Goal: Navigation & Orientation: Find specific page/section

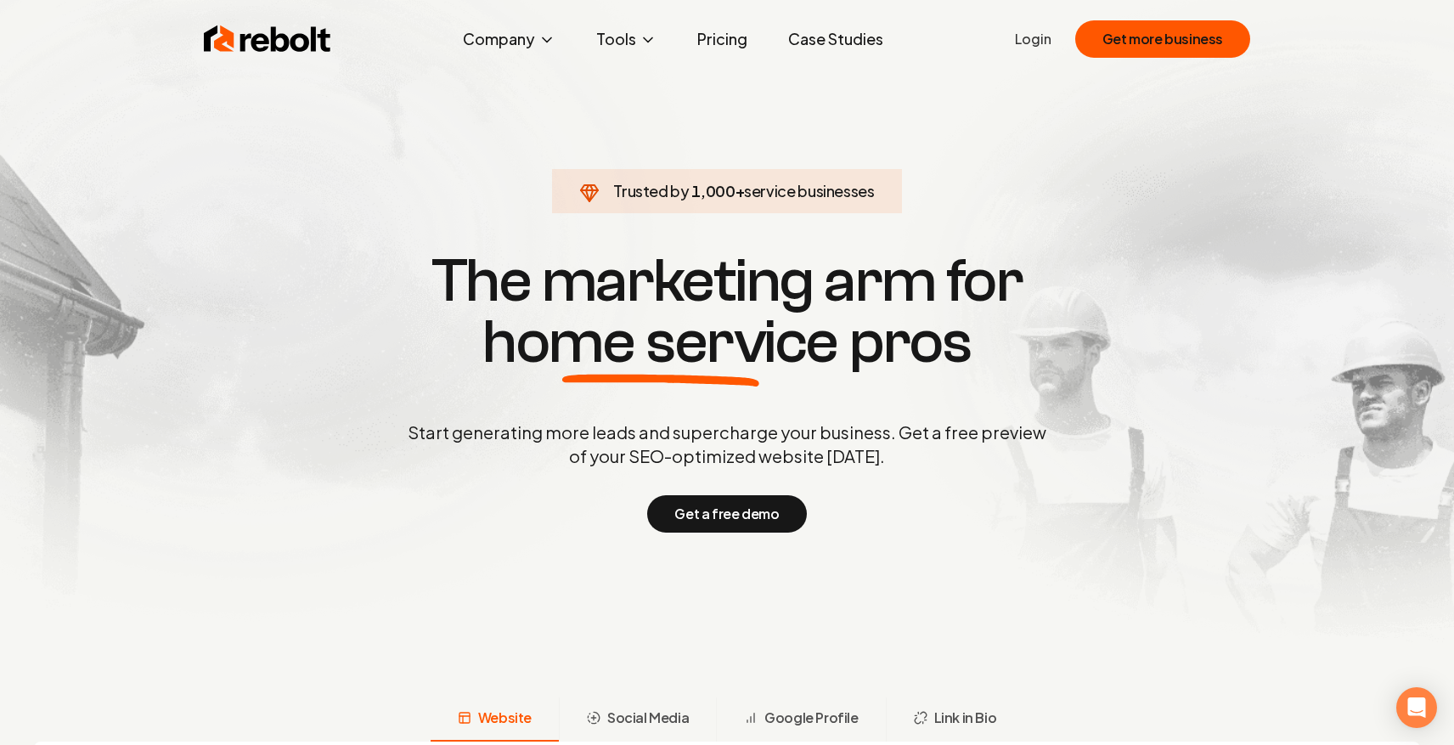
click at [732, 42] on link "Pricing" at bounding box center [722, 39] width 77 height 34
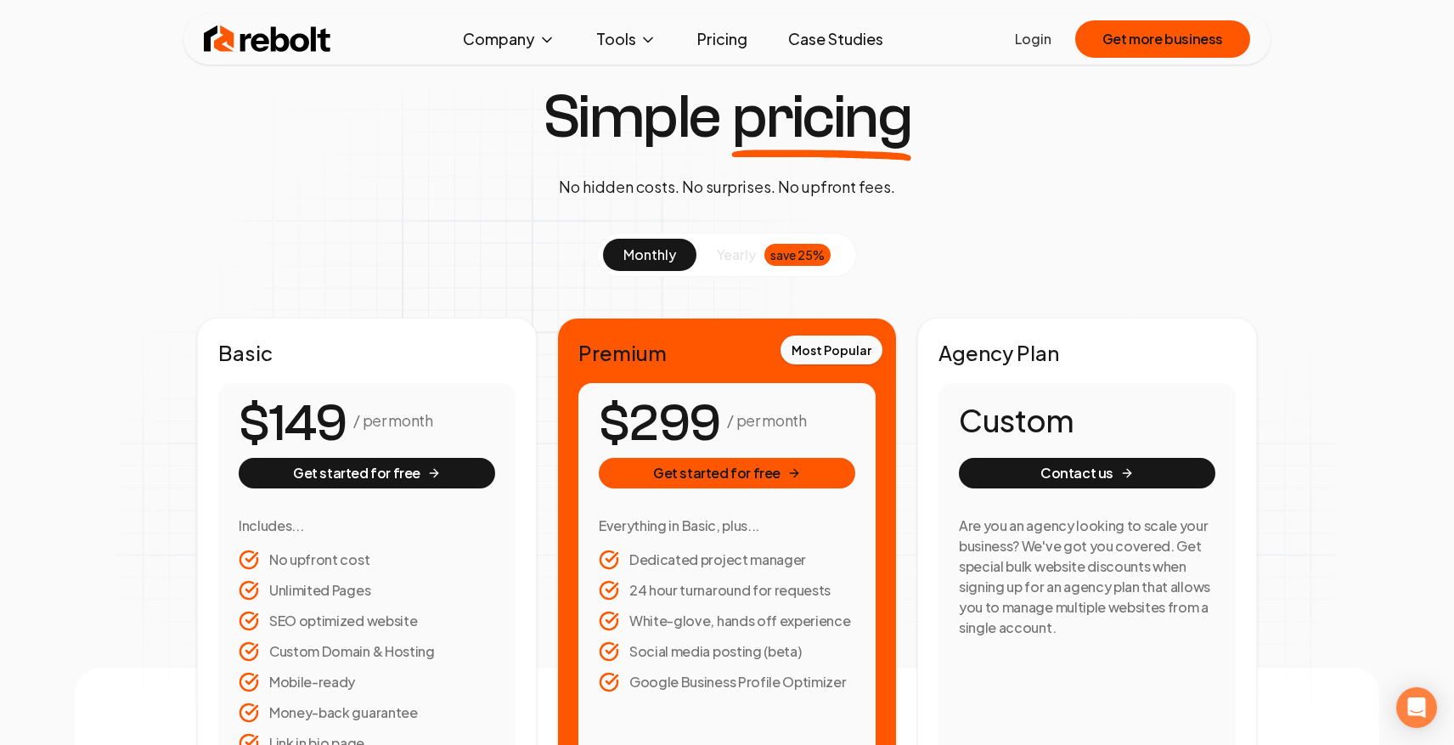
scroll to position [50, 0]
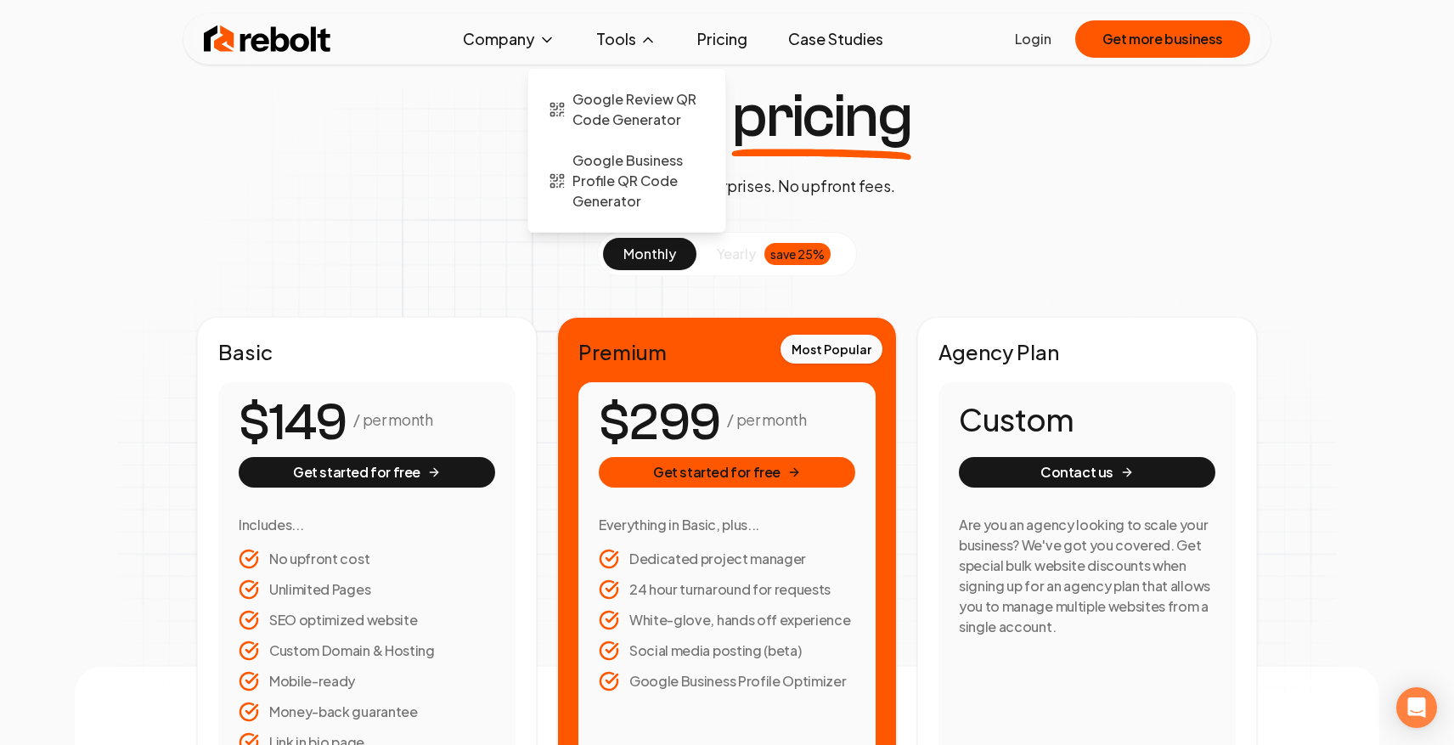
click at [640, 35] on button "Tools" at bounding box center [626, 39] width 87 height 34
click at [631, 104] on span "Google Review QR Code Generator" at bounding box center [639, 109] width 133 height 41
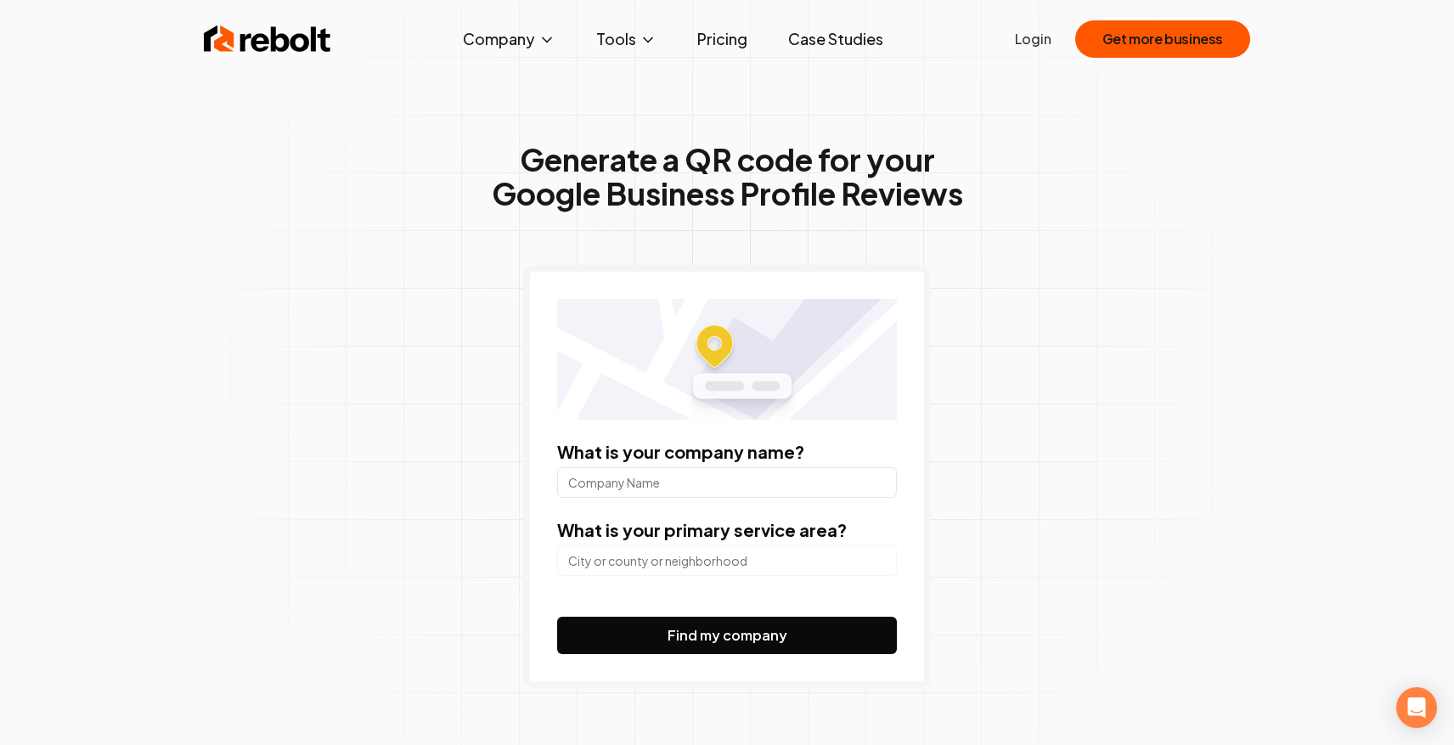
click at [864, 44] on link "Case Studies" at bounding box center [836, 39] width 122 height 34
